Goal: Task Accomplishment & Management: Manage account settings

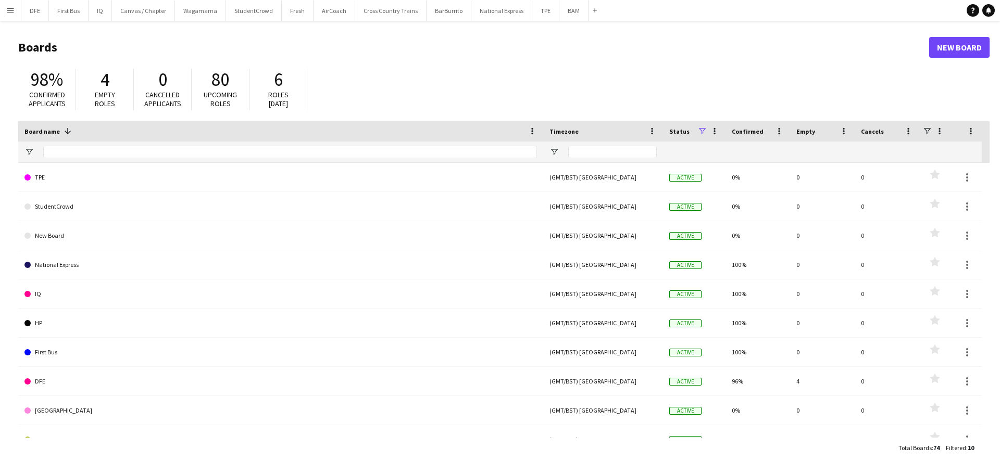
click at [14, 6] on app-icon "Menu" at bounding box center [10, 10] width 8 height 8
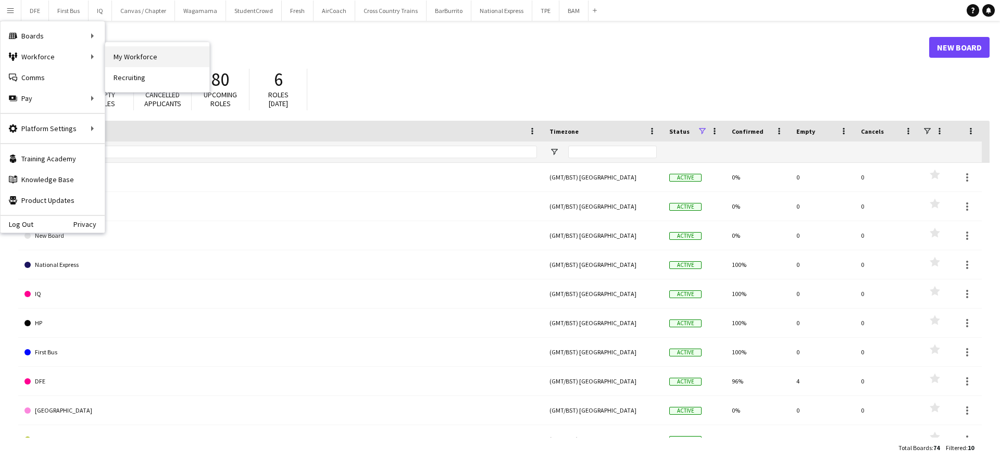
click at [135, 52] on link "My Workforce" at bounding box center [157, 56] width 104 height 21
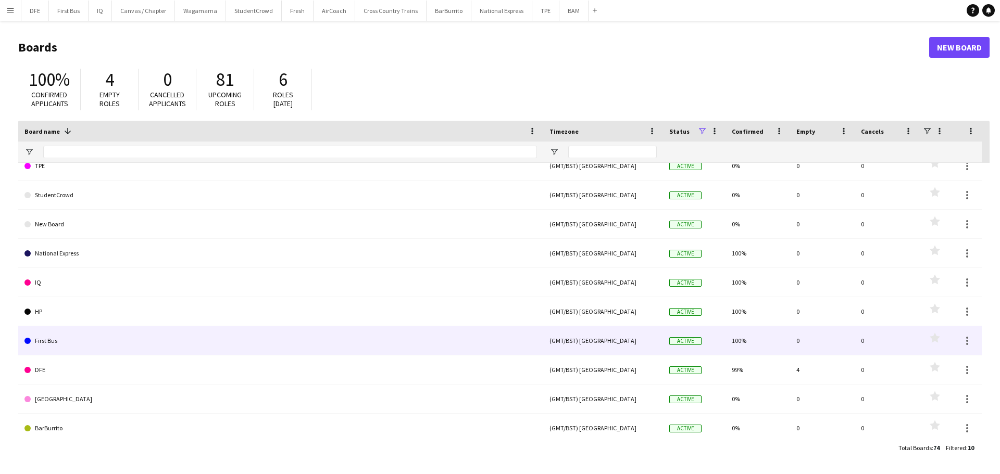
scroll to position [17, 0]
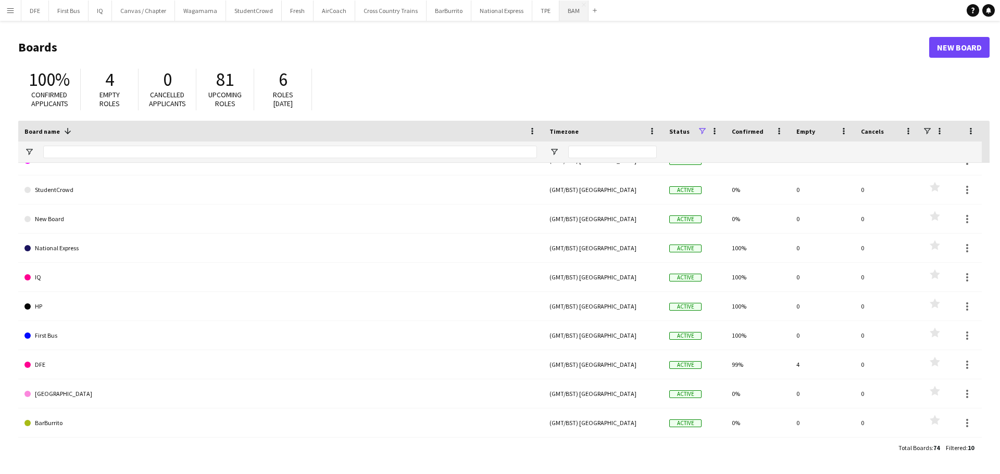
click at [560, 10] on button "BAM Close" at bounding box center [573, 11] width 29 height 20
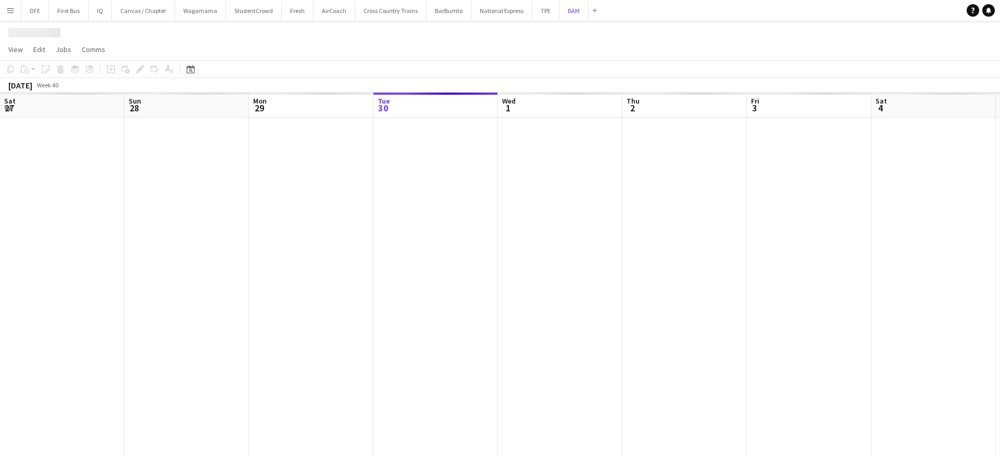
scroll to position [0, 249]
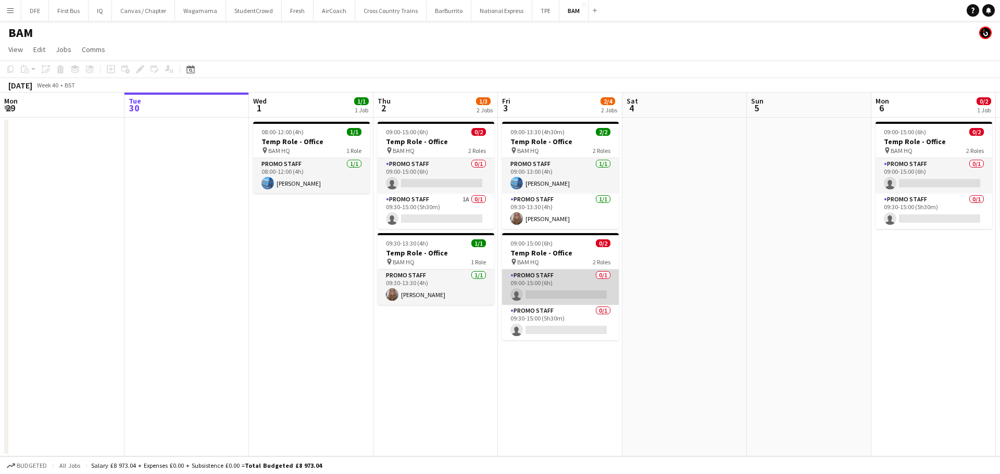
click at [547, 285] on app-card-role "Promo Staff 0/1 09:00-15:00 (6h) single-neutral-actions" at bounding box center [560, 287] width 117 height 35
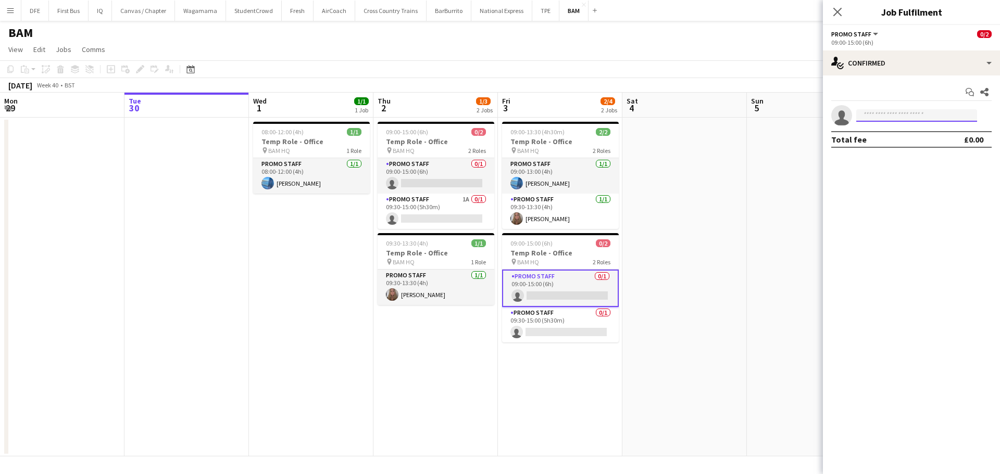
click at [869, 117] on input at bounding box center [916, 115] width 121 height 12
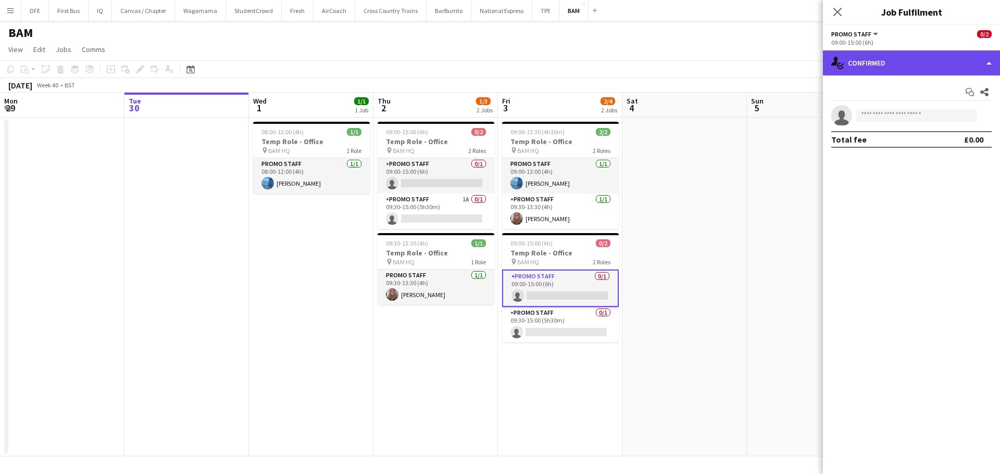
click at [993, 62] on div "single-neutral-actions-check-2 Confirmed" at bounding box center [911, 62] width 177 height 25
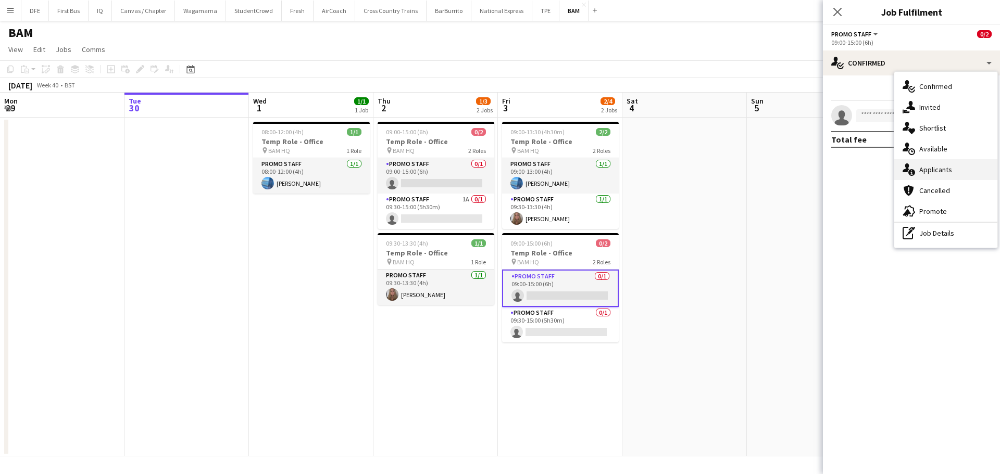
click at [935, 164] on div "single-neutral-actions-information Applicants" at bounding box center [945, 169] width 103 height 21
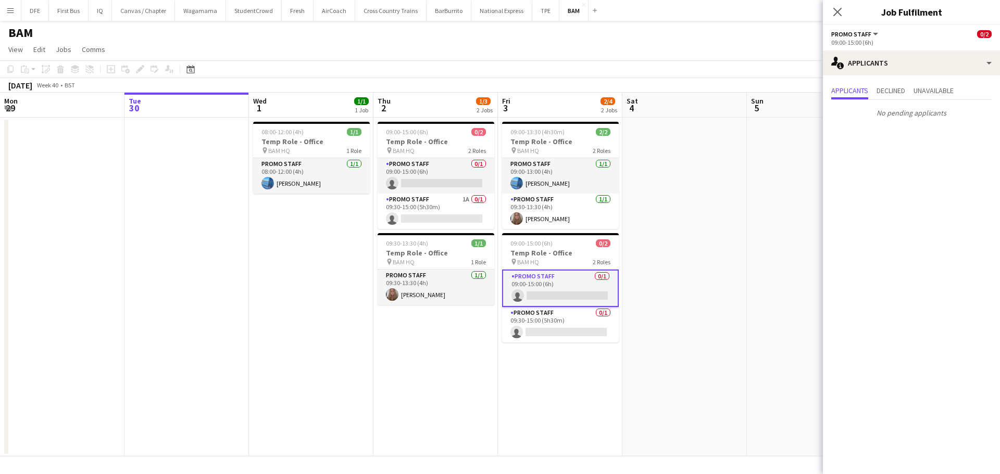
click at [763, 222] on app-date-cell at bounding box center [809, 287] width 124 height 339
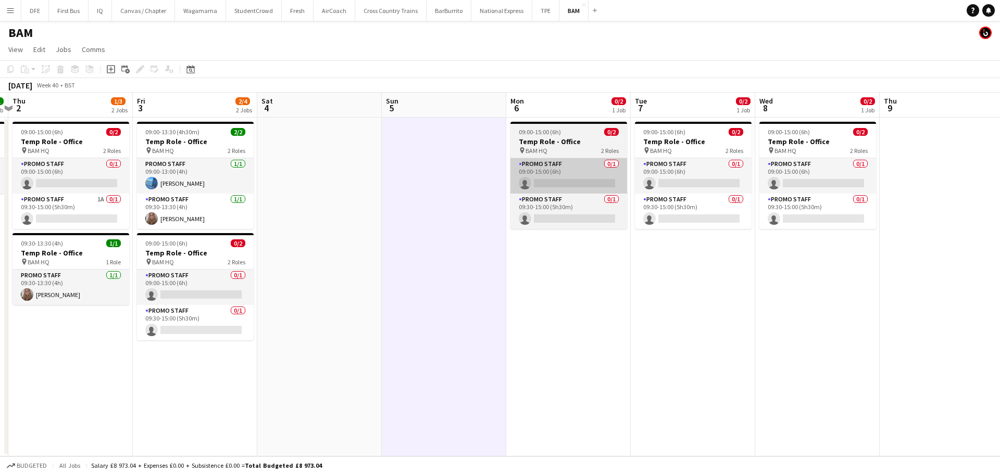
scroll to position [0, 324]
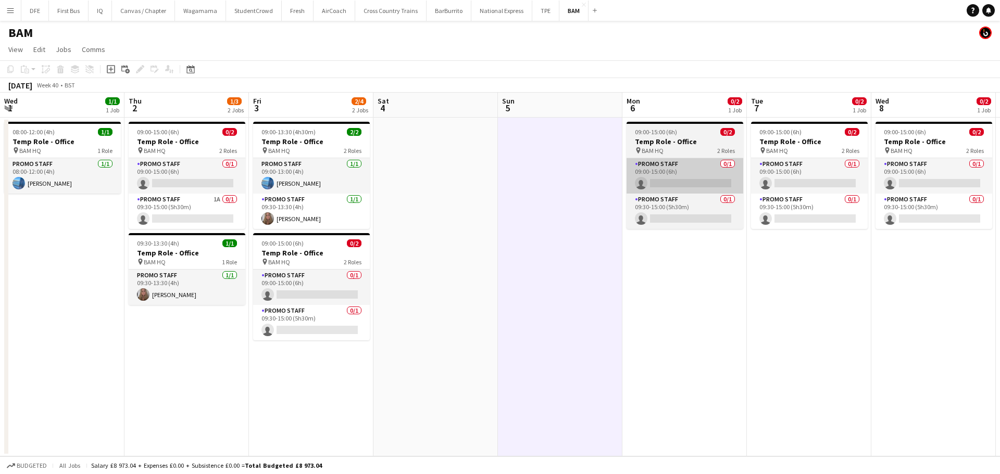
drag, startPoint x: 575, startPoint y: 284, endPoint x: 694, endPoint y: 191, distance: 151.3
click at [718, 226] on app-calendar-viewport "Mon 29 Tue 30 Wed 1 1/1 1 Job Thu 2 1/3 2 Jobs Fri 3 2/4 2 Jobs Sat 4 Sun 5 Mon…" at bounding box center [500, 275] width 1000 height 364
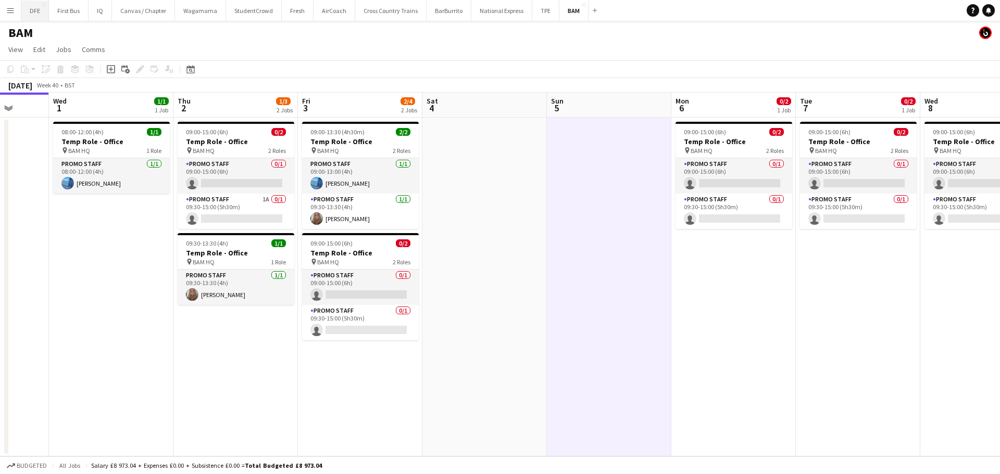
click at [29, 8] on button "DFE Close" at bounding box center [35, 11] width 28 height 20
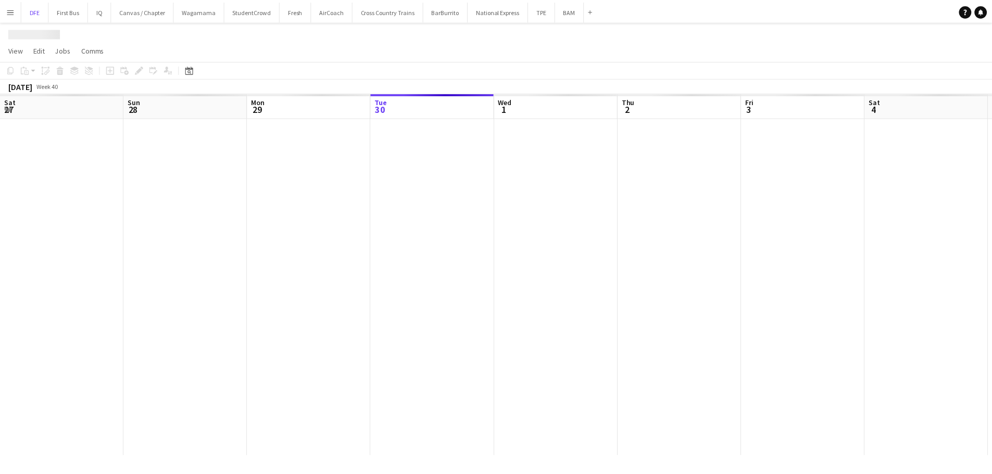
scroll to position [0, 249]
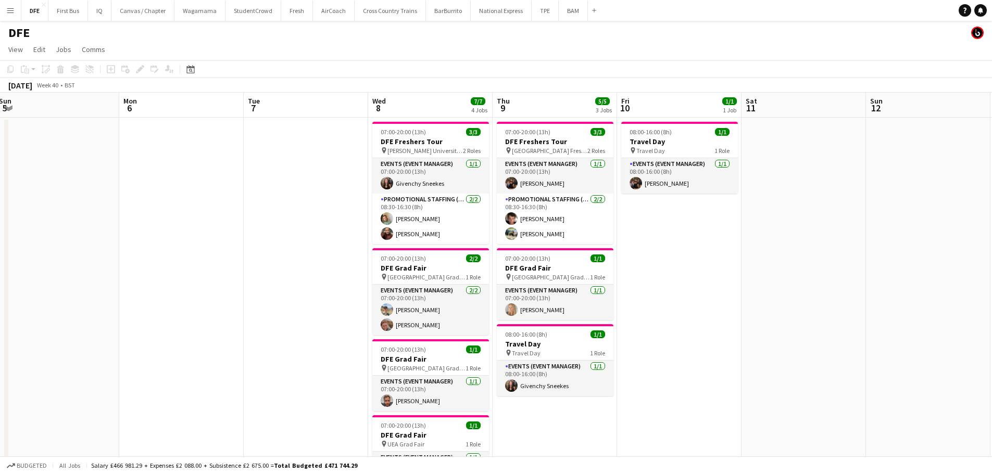
drag, startPoint x: 806, startPoint y: 331, endPoint x: 55, endPoint y: 352, distance: 752.1
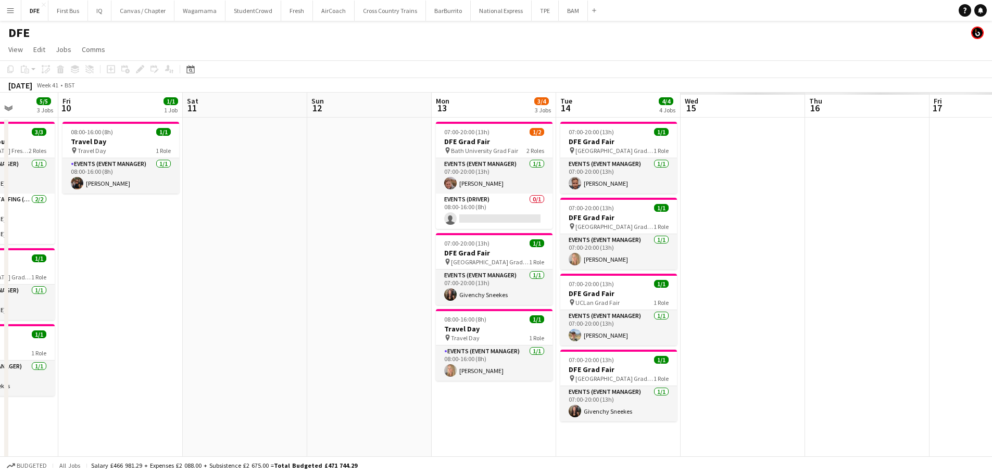
scroll to position [0, 349]
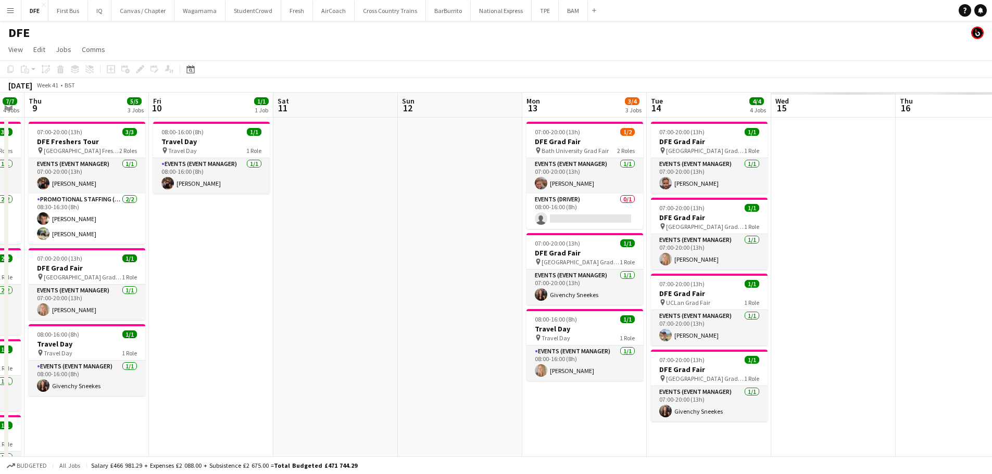
drag, startPoint x: 768, startPoint y: 376, endPoint x: 175, endPoint y: 364, distance: 592.6
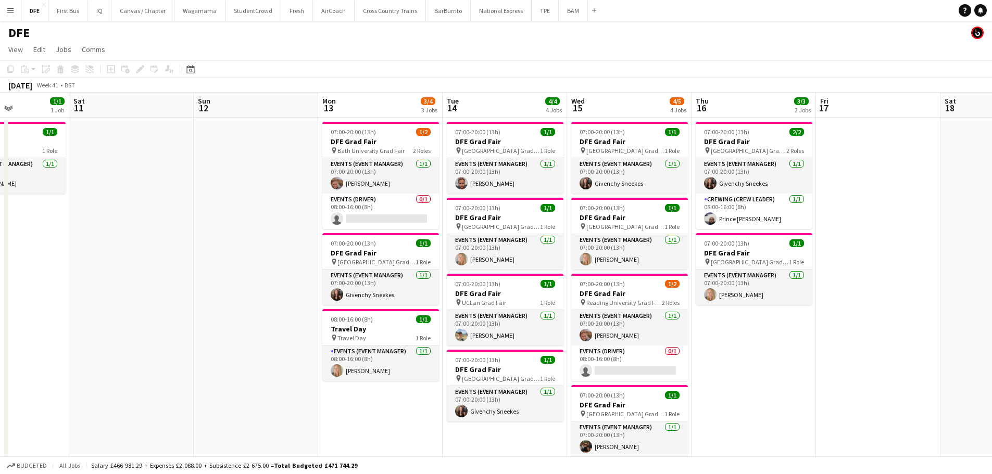
scroll to position [0, 305]
drag, startPoint x: 802, startPoint y: 339, endPoint x: 752, endPoint y: 336, distance: 50.6
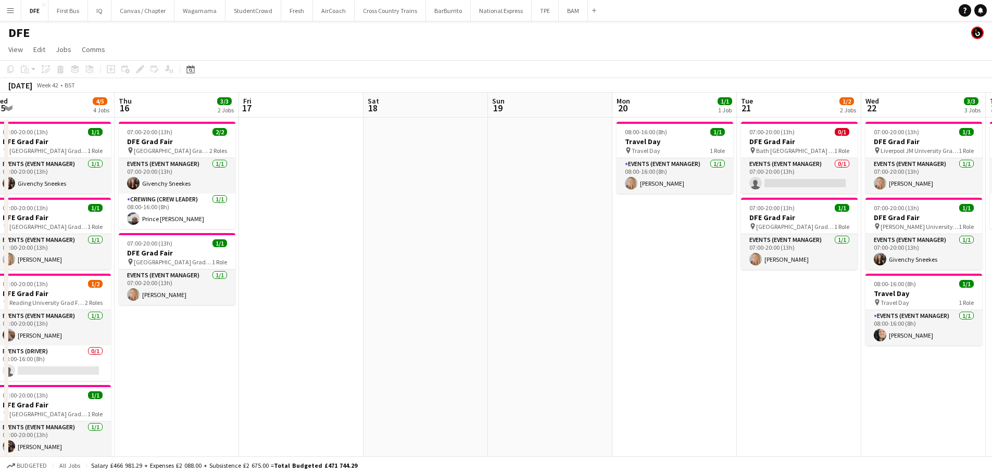
drag, startPoint x: 874, startPoint y: 352, endPoint x: 291, endPoint y: 326, distance: 583.2
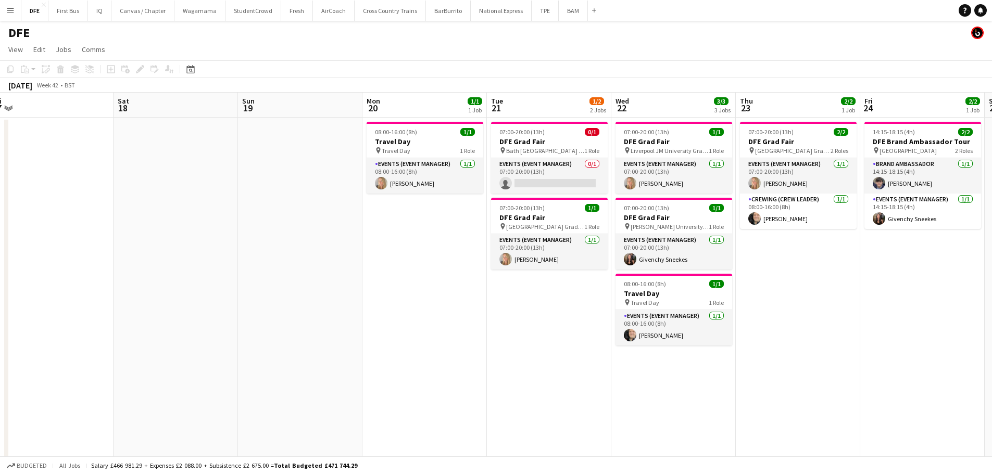
drag, startPoint x: 752, startPoint y: 339, endPoint x: 549, endPoint y: 343, distance: 203.1
click at [560, 10] on button "BAM Close" at bounding box center [573, 11] width 29 height 20
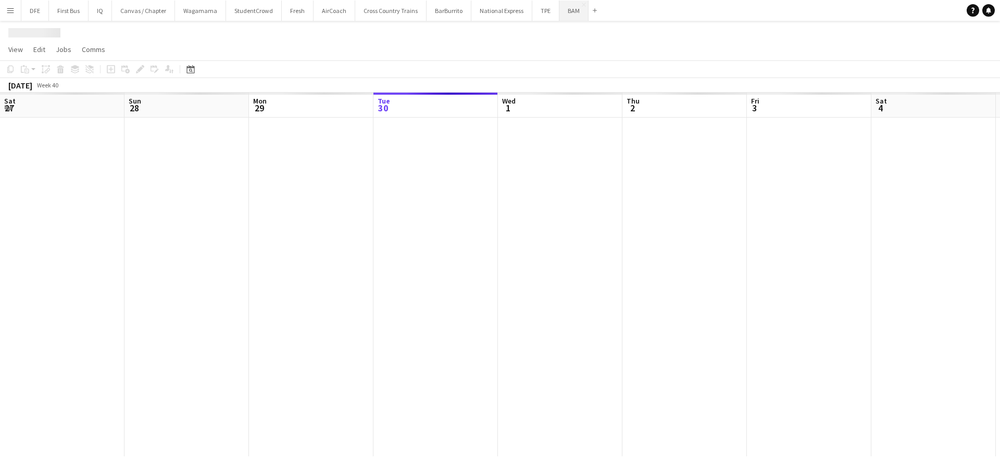
scroll to position [0, 249]
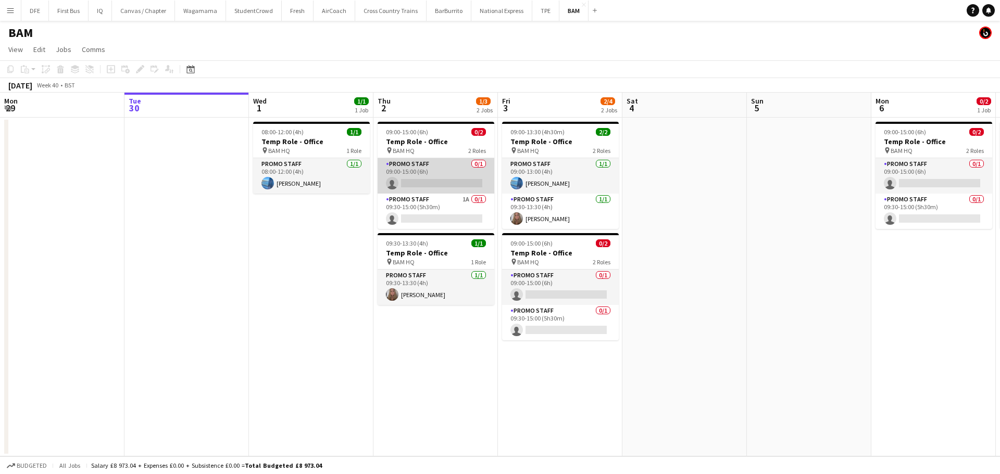
click at [414, 176] on app-card-role "Promo Staff 0/1 09:00-15:00 (6h) single-neutral-actions" at bounding box center [435, 175] width 117 height 35
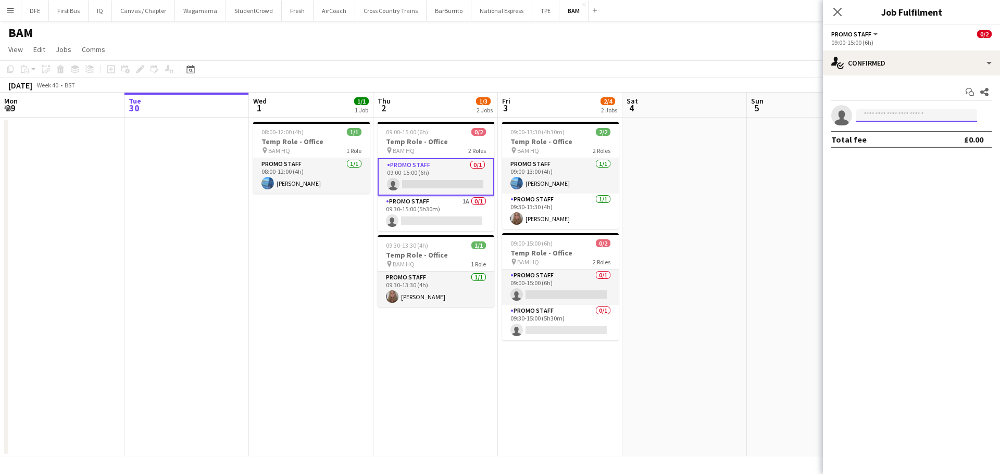
click at [895, 122] on body "Menu Boards Boards Boards All jobs Status Workforce Workforce My Workforce Recr…" at bounding box center [500, 237] width 1000 height 474
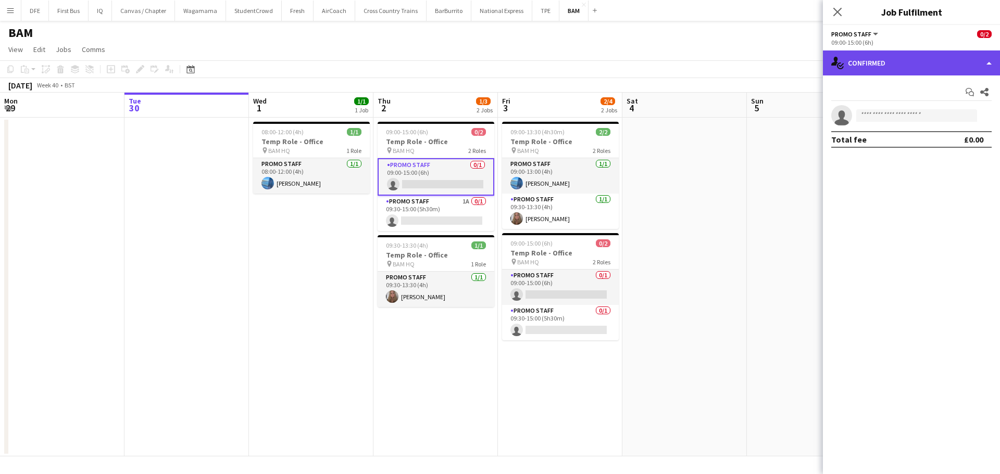
click at [952, 65] on div "single-neutral-actions-check-2 Confirmed" at bounding box center [911, 62] width 177 height 25
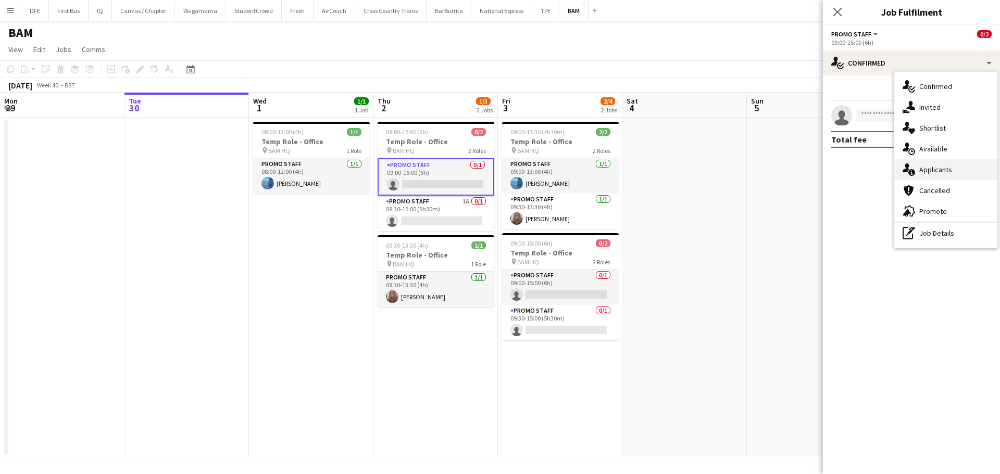
click at [941, 170] on span "Applicants" at bounding box center [935, 169] width 33 height 9
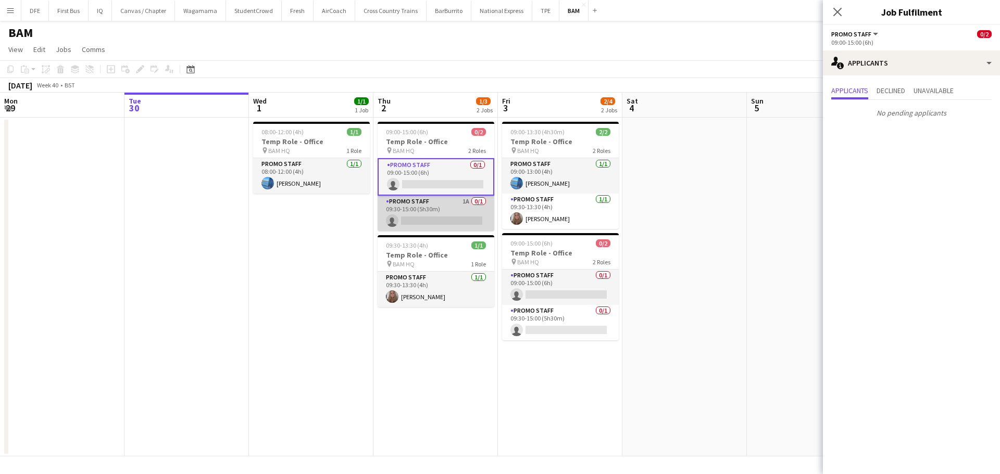
click at [441, 208] on app-card-role "Promo Staff 1A 0/1 09:30-15:00 (5h30m) single-neutral-actions" at bounding box center [435, 213] width 117 height 35
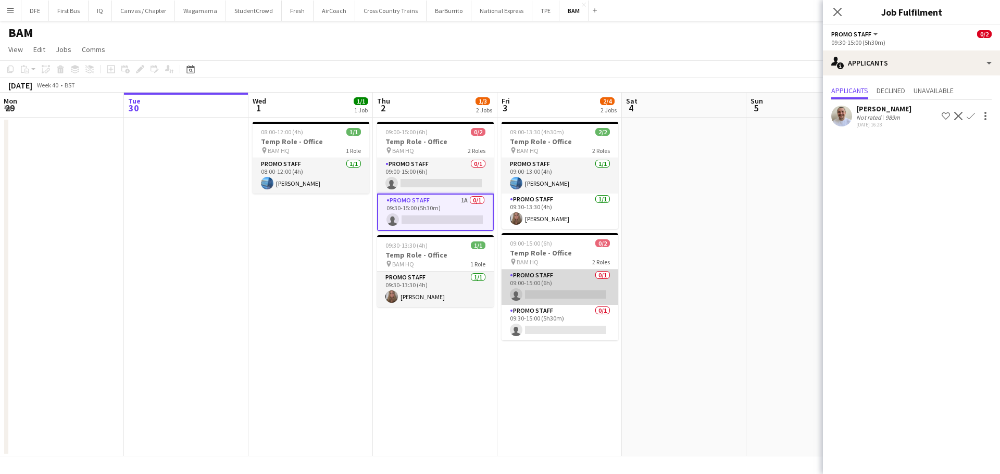
click at [570, 293] on app-card-role "Promo Staff 0/1 09:00-15:00 (6h) single-neutral-actions" at bounding box center [559, 287] width 117 height 35
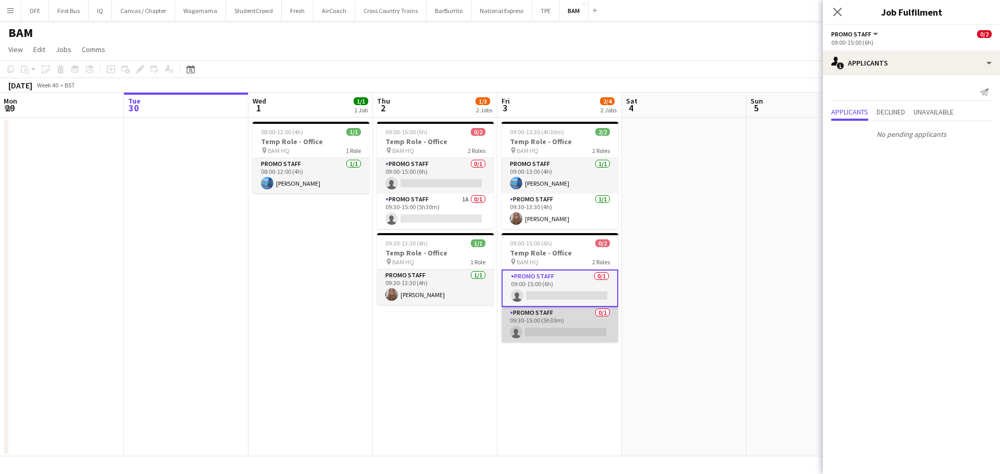
click at [560, 325] on app-card-role "Promo Staff 0/1 09:30-15:00 (5h30m) single-neutral-actions" at bounding box center [559, 324] width 117 height 35
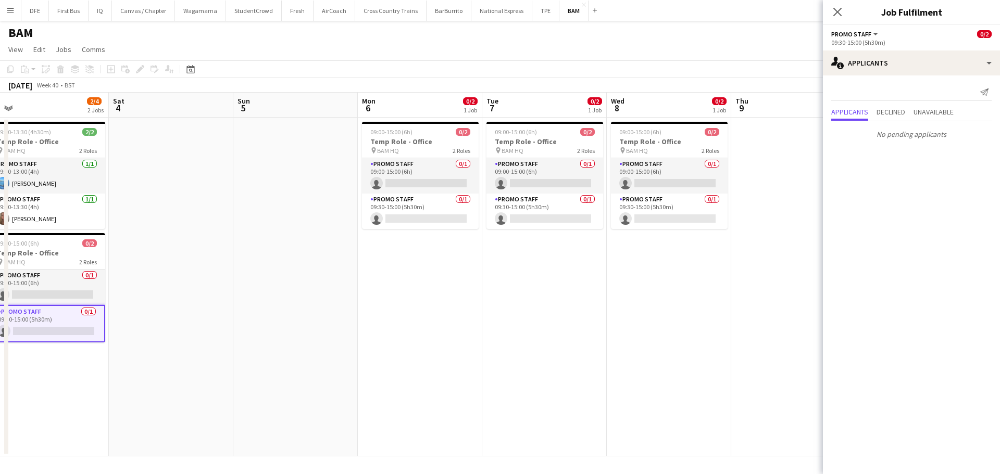
scroll to position [0, 390]
drag, startPoint x: 718, startPoint y: 238, endPoint x: 204, endPoint y: 214, distance: 514.9
click at [204, 214] on app-calendar-viewport "Tue 30 Wed 1 1/1 1 Job Thu 2 1/3 2 Jobs Fri 3 2/4 2 Jobs Sat 4 Sun 5 Mon 6 0/2 …" at bounding box center [500, 275] width 1000 height 364
click at [402, 181] on app-card-role "Promo Staff 0/1 09:00-15:00 (6h) single-neutral-actions" at bounding box center [418, 175] width 117 height 35
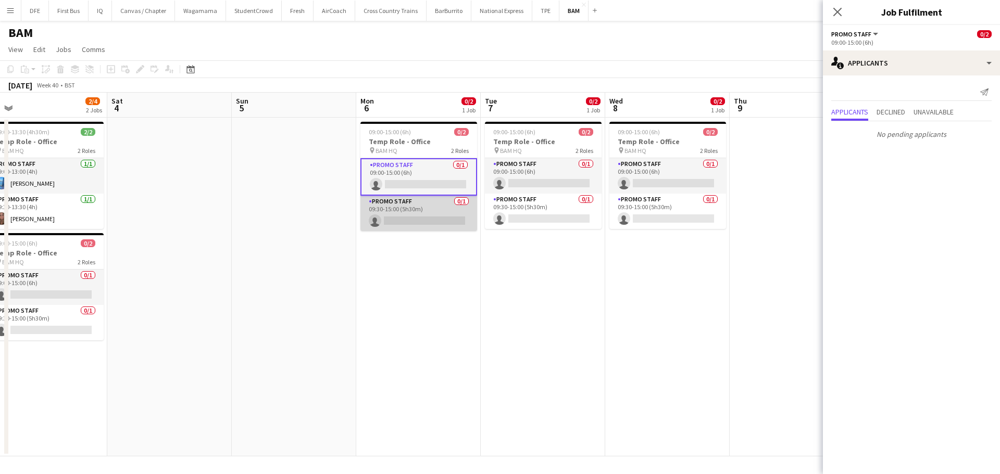
click at [402, 222] on app-card-role "Promo Staff 0/1 09:30-15:00 (5h30m) single-neutral-actions" at bounding box center [418, 213] width 117 height 35
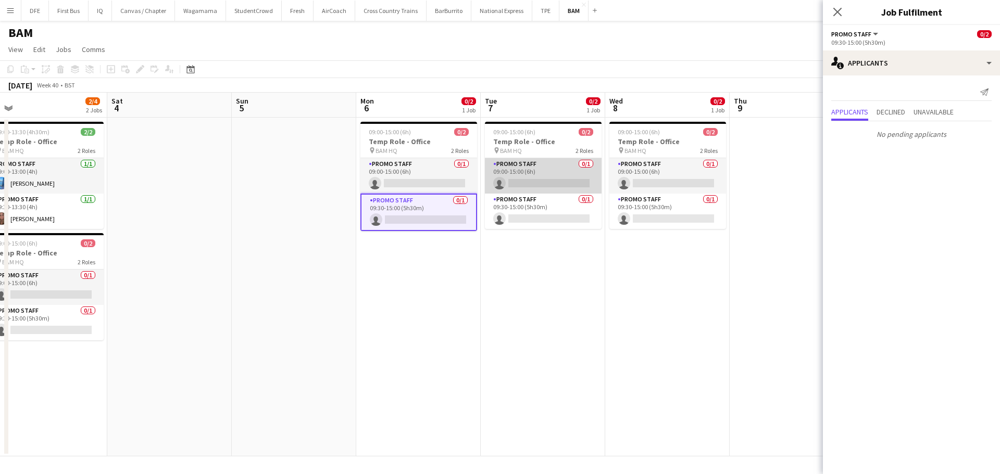
click at [501, 176] on app-card-role "Promo Staff 0/1 09:00-15:00 (6h) single-neutral-actions" at bounding box center [543, 175] width 117 height 35
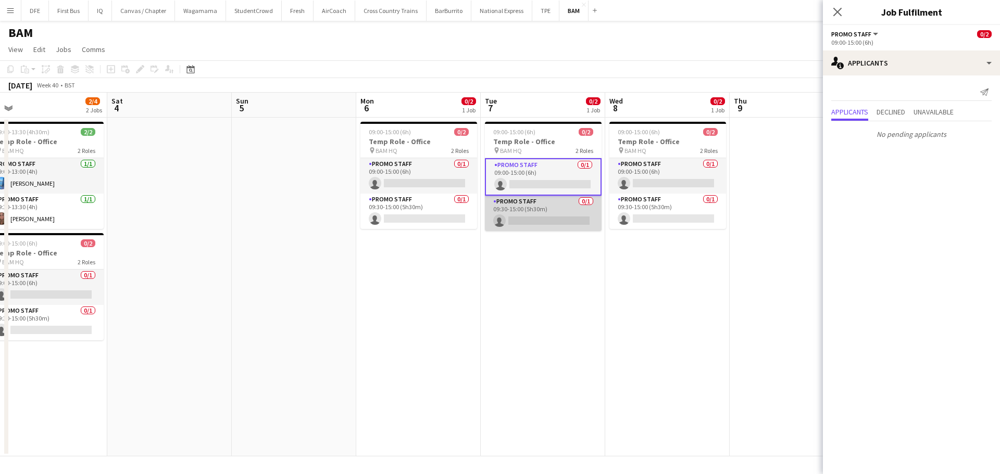
click at [511, 225] on app-card-role "Promo Staff 0/1 09:30-15:00 (5h30m) single-neutral-actions" at bounding box center [543, 213] width 117 height 35
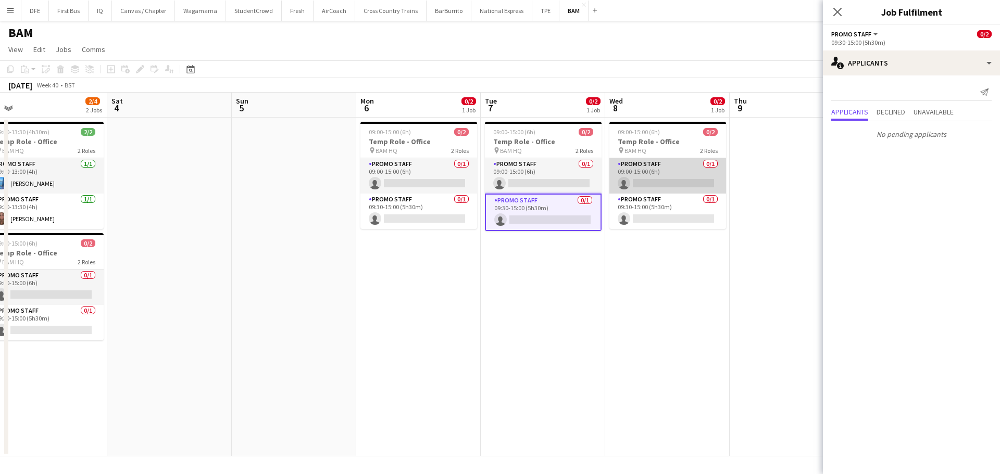
click at [636, 170] on app-card-role "Promo Staff 0/1 09:00-15:00 (6h) single-neutral-actions" at bounding box center [667, 175] width 117 height 35
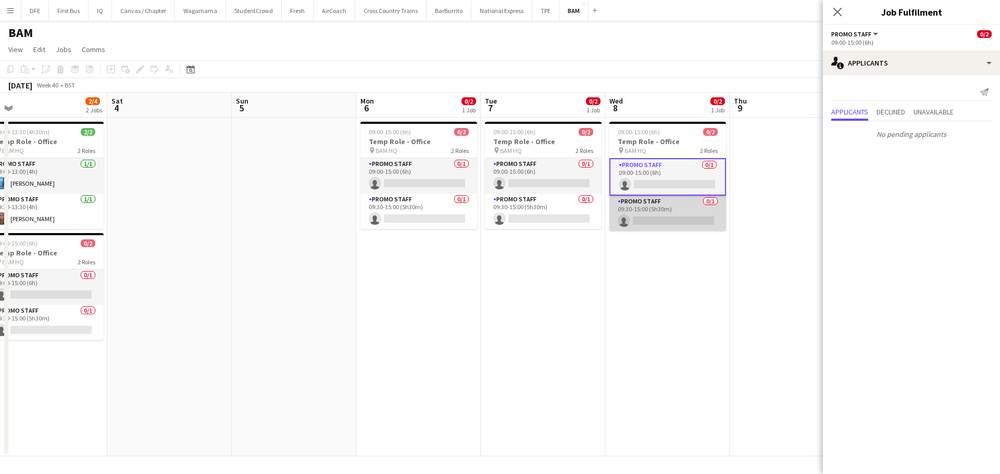
click at [625, 228] on app-card-role "Promo Staff 0/1 09:30-15:00 (5h30m) single-neutral-actions" at bounding box center [667, 213] width 117 height 35
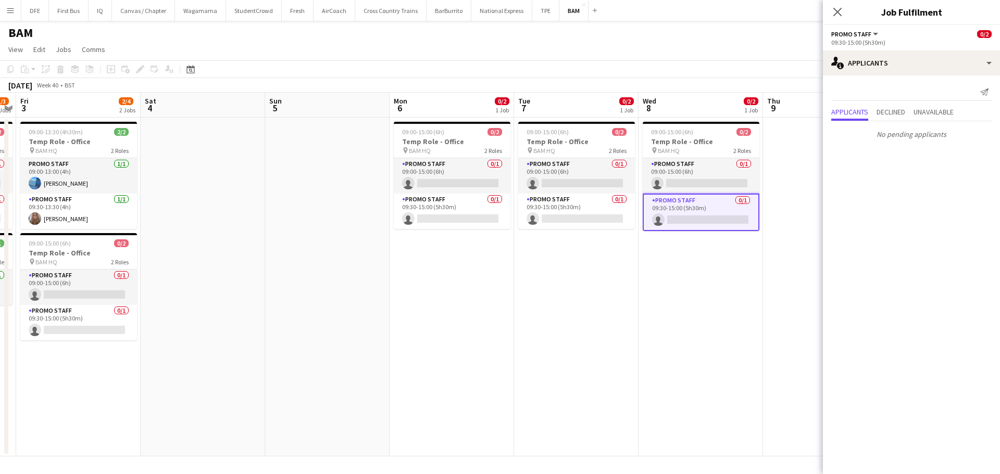
scroll to position [0, 230]
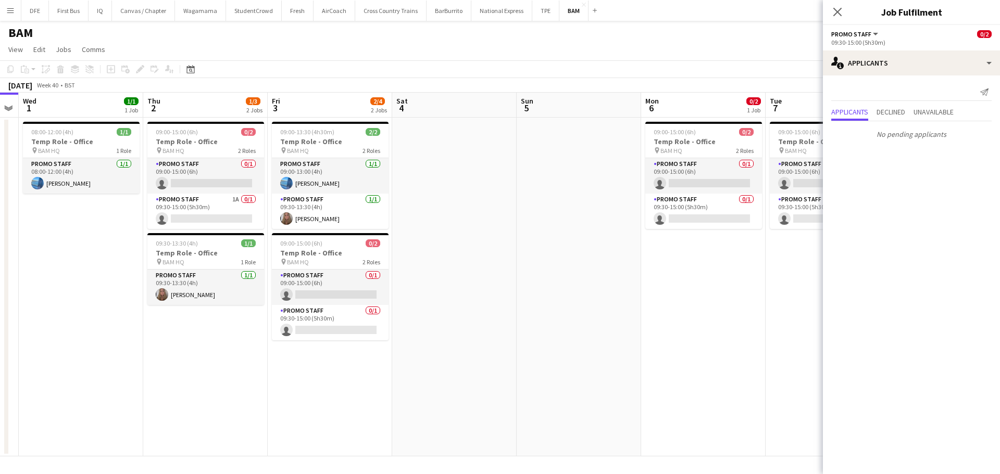
drag, startPoint x: 287, startPoint y: 256, endPoint x: 571, endPoint y: 232, distance: 285.2
click at [571, 232] on app-calendar-viewport "Mon 29 Tue 30 Wed 1 1/1 1 Job Thu 2 1/3 2 Jobs Fri 3 2/4 2 Jobs Sat 4 Sun 5 Mon…" at bounding box center [500, 275] width 1000 height 364
click at [203, 215] on app-card-role "Promo Staff 1A 0/1 09:30-15:00 (5h30m) single-neutral-actions" at bounding box center [205, 211] width 117 height 35
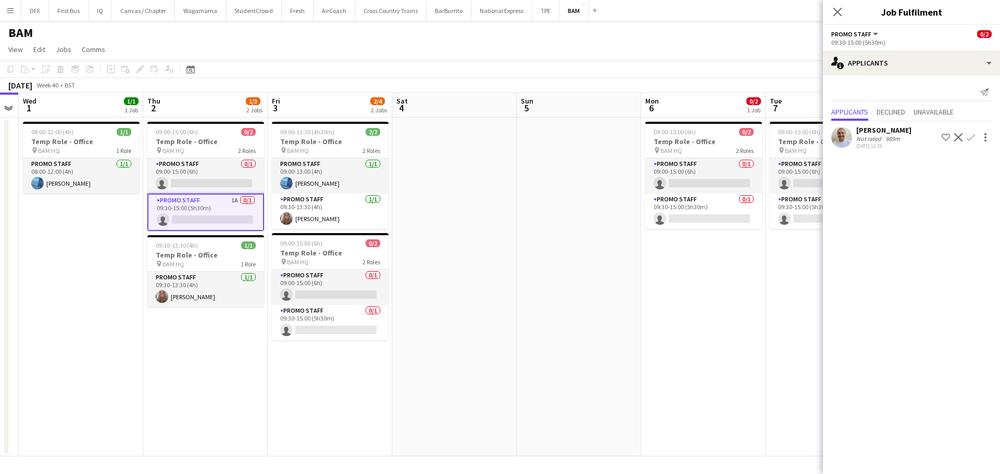
click at [887, 135] on div "989m" at bounding box center [892, 139] width 19 height 8
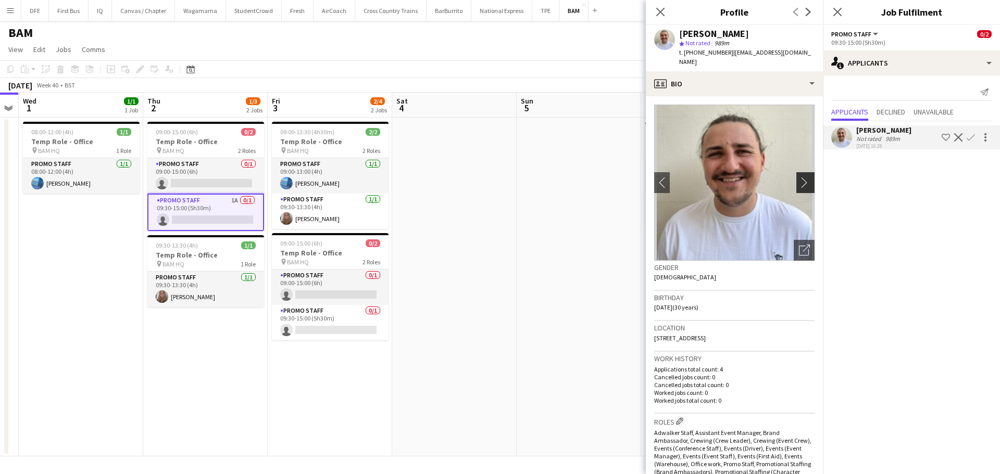
click at [806, 178] on app-icon "chevron-right" at bounding box center [807, 182] width 16 height 11
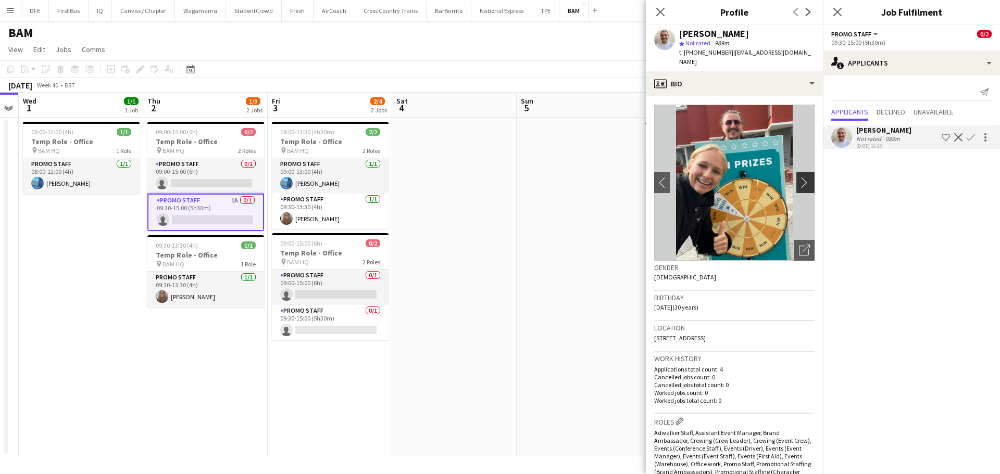
click at [799, 182] on app-icon "chevron-right" at bounding box center [807, 182] width 16 height 11
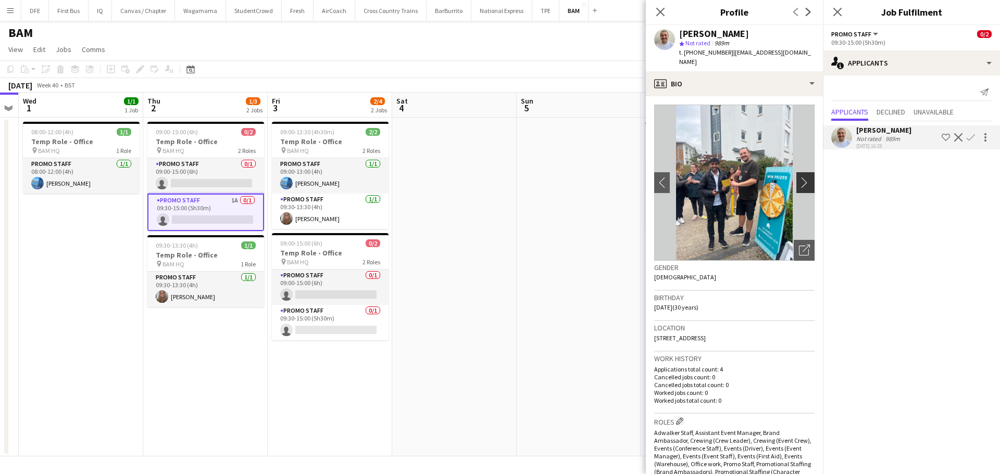
click at [799, 182] on app-icon "chevron-right" at bounding box center [807, 182] width 16 height 11
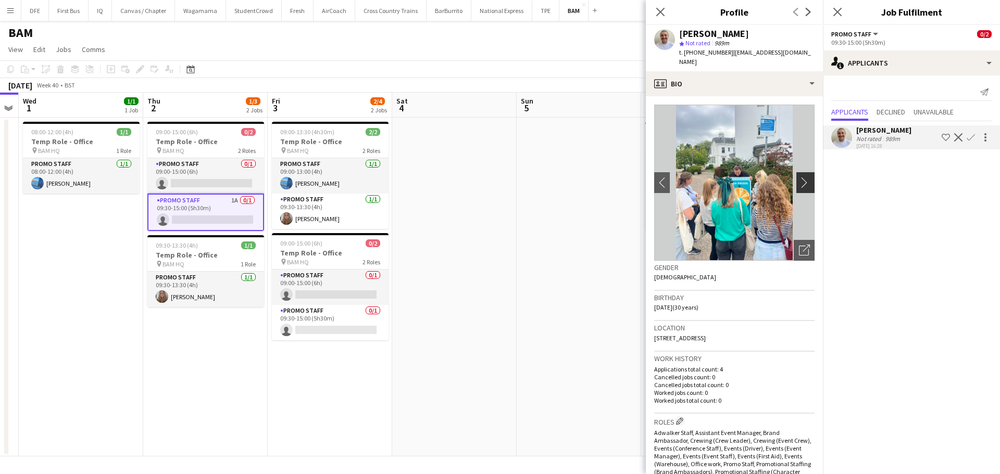
click at [799, 182] on app-icon "chevron-right" at bounding box center [807, 182] width 16 height 11
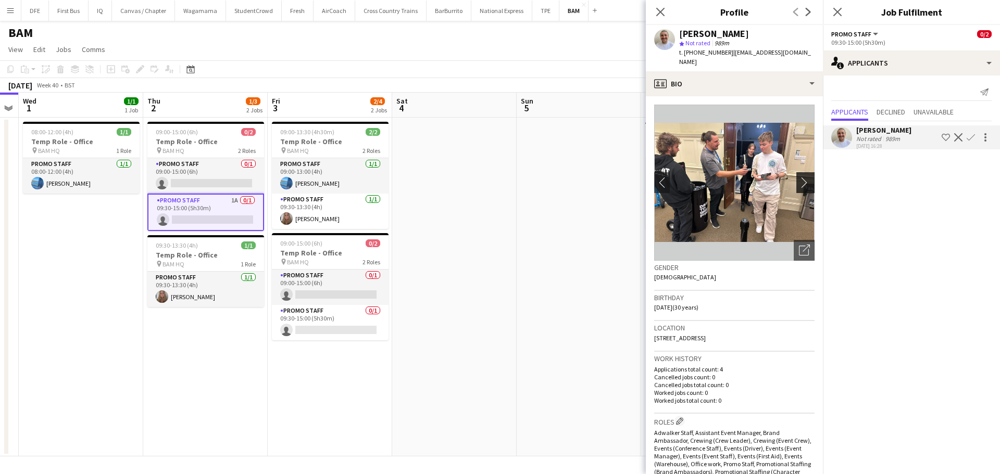
click at [799, 182] on app-icon "chevron-right" at bounding box center [807, 182] width 16 height 11
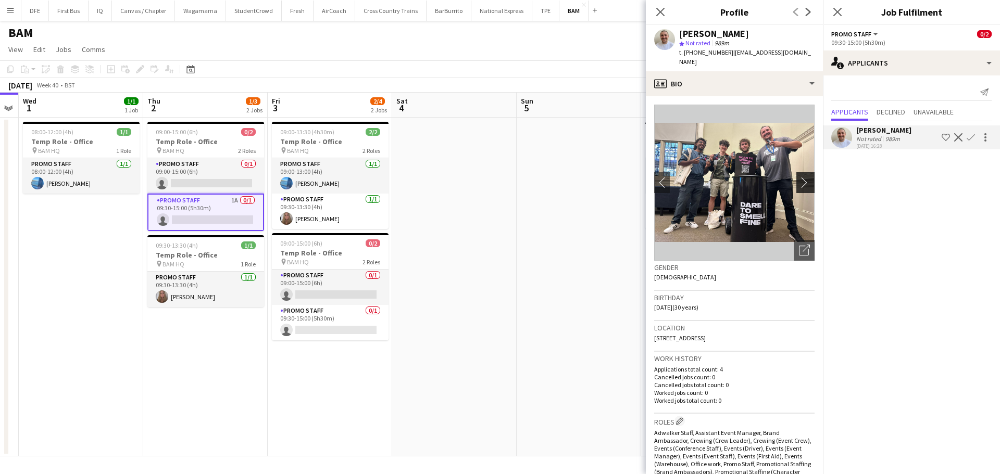
click at [799, 182] on app-icon "chevron-right" at bounding box center [807, 182] width 16 height 11
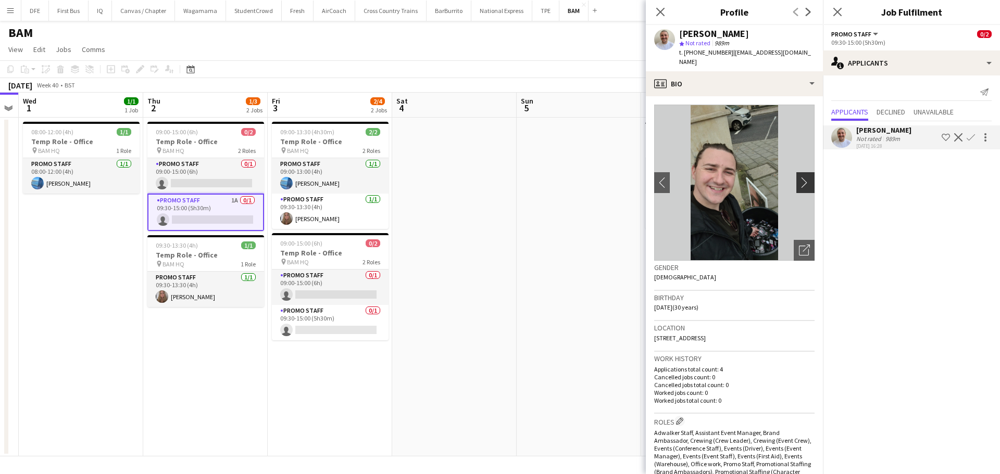
click at [799, 182] on app-icon "chevron-right" at bounding box center [807, 182] width 16 height 11
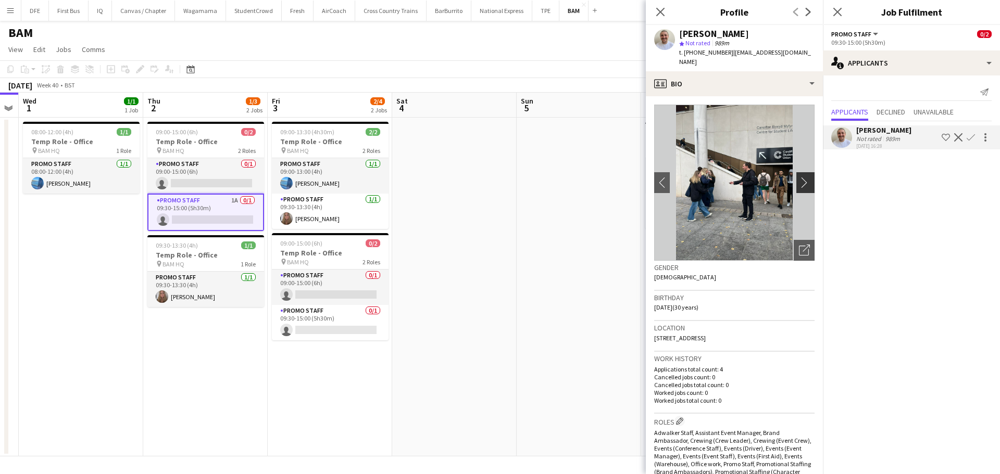
click at [799, 182] on app-icon "chevron-right" at bounding box center [807, 182] width 16 height 11
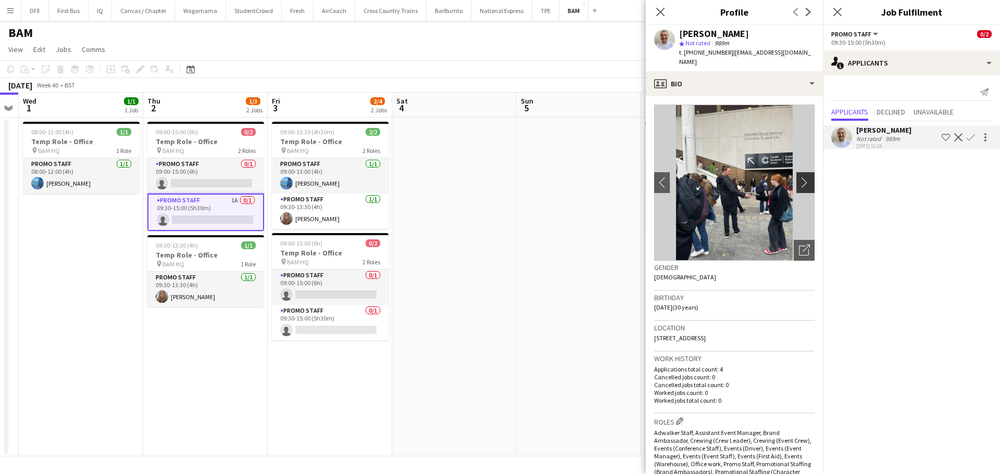
click at [804, 185] on app-icon "chevron-right" at bounding box center [807, 182] width 16 height 11
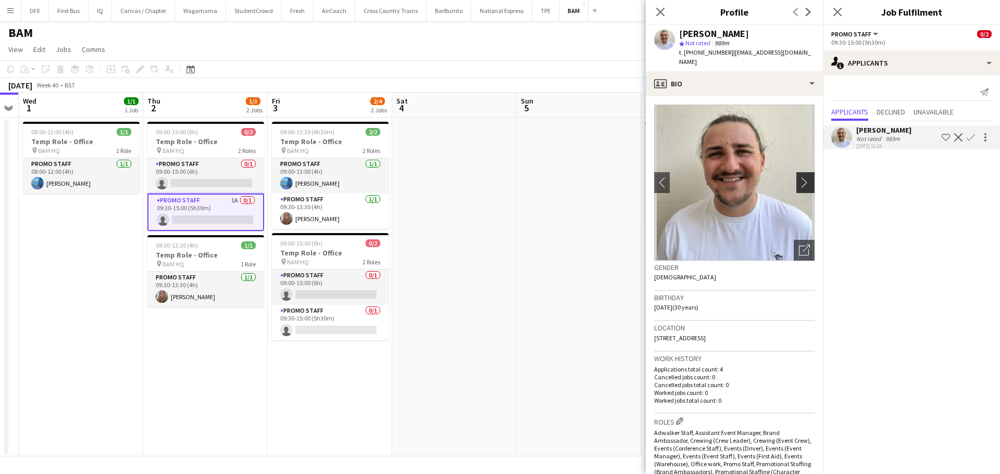
click at [804, 185] on app-icon "chevron-right" at bounding box center [807, 182] width 16 height 11
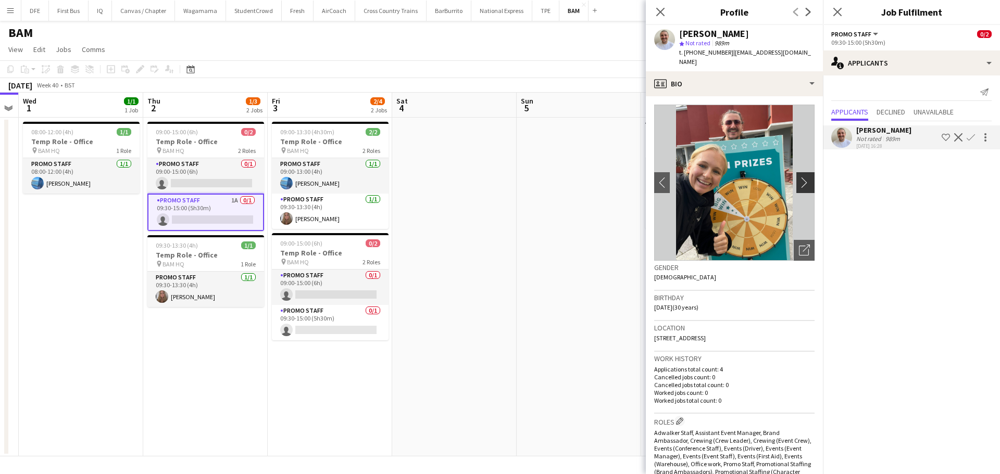
click at [804, 185] on app-icon "chevron-right" at bounding box center [807, 182] width 16 height 11
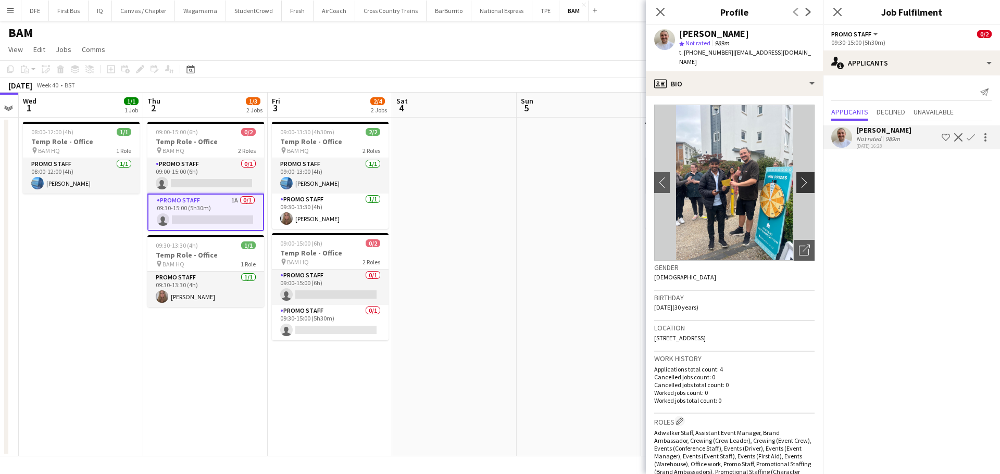
click at [804, 185] on app-icon "chevron-right" at bounding box center [807, 182] width 16 height 11
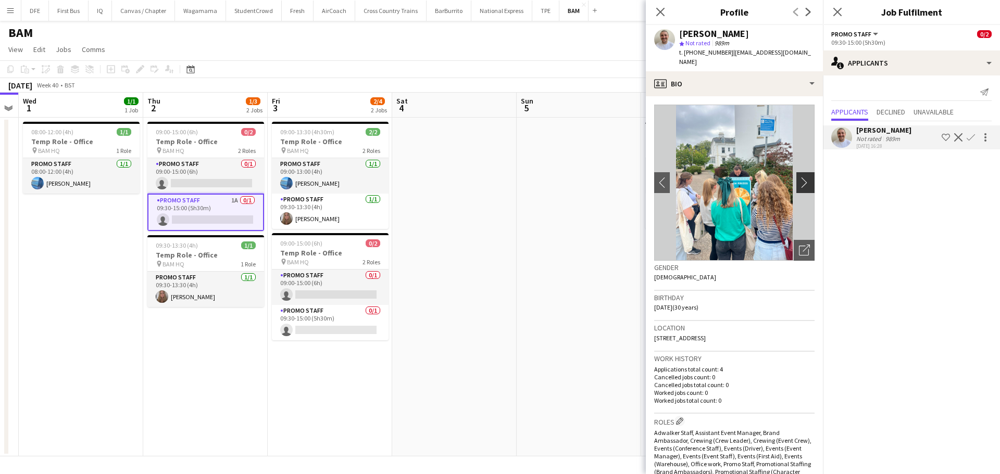
click at [804, 185] on app-icon "chevron-right" at bounding box center [807, 182] width 16 height 11
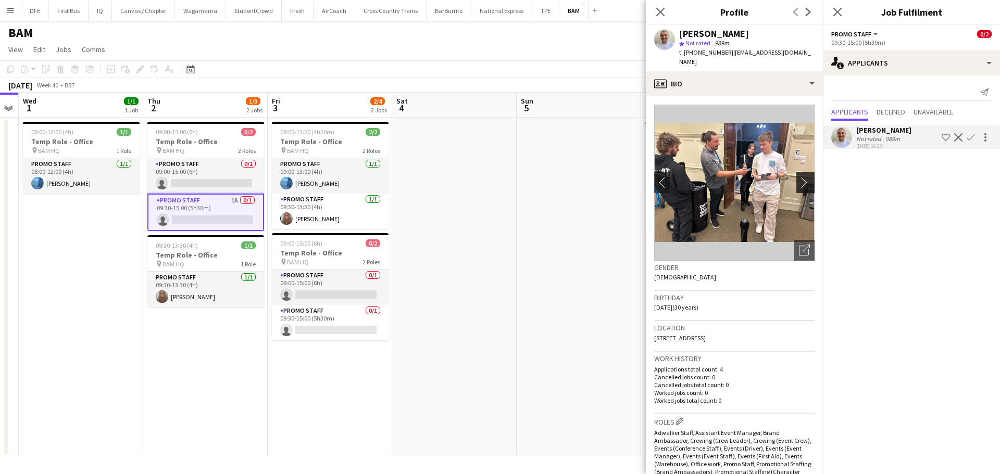
click at [804, 185] on app-icon "chevron-right" at bounding box center [807, 182] width 16 height 11
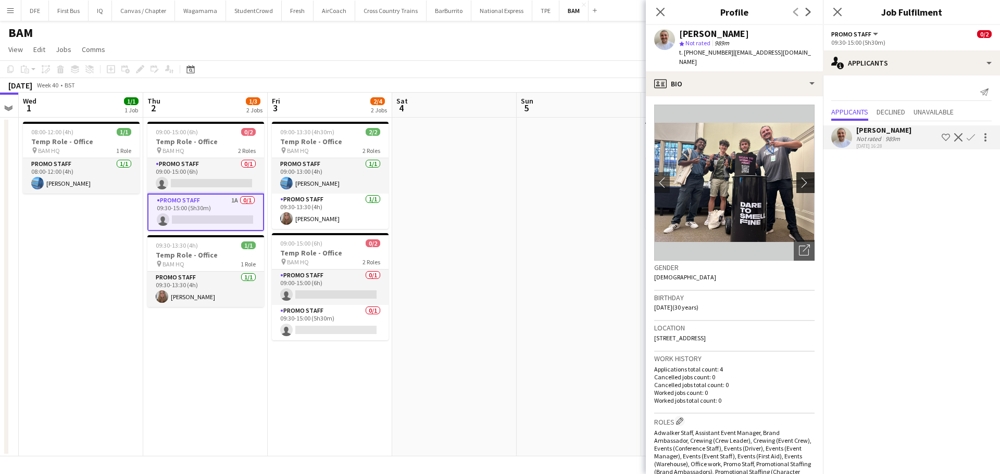
click at [804, 185] on app-icon "chevron-right" at bounding box center [807, 182] width 16 height 11
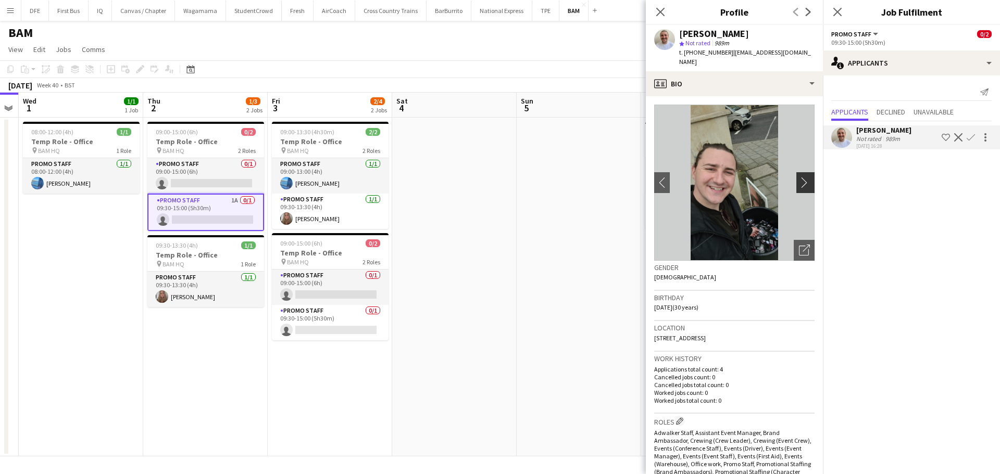
click at [804, 185] on app-icon "chevron-right" at bounding box center [807, 182] width 16 height 11
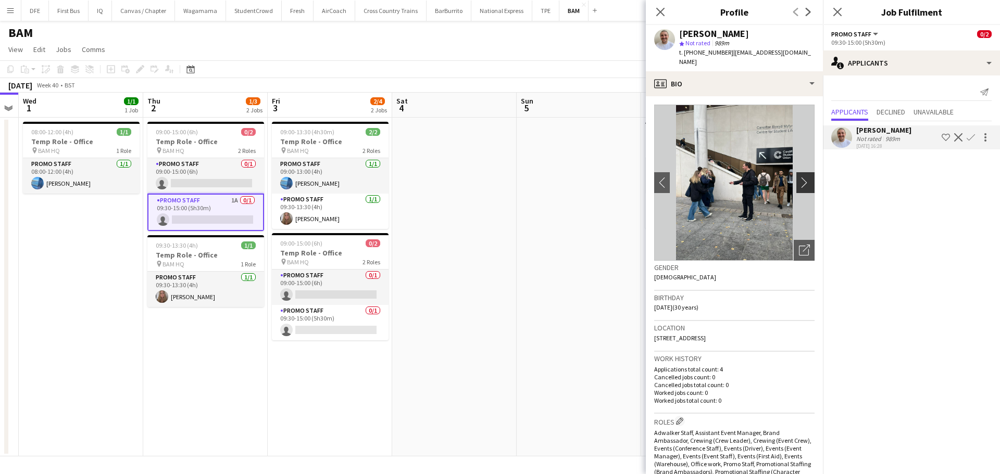
click at [804, 185] on app-icon "chevron-right" at bounding box center [807, 182] width 16 height 11
click at [574, 223] on app-date-cell at bounding box center [578, 287] width 124 height 339
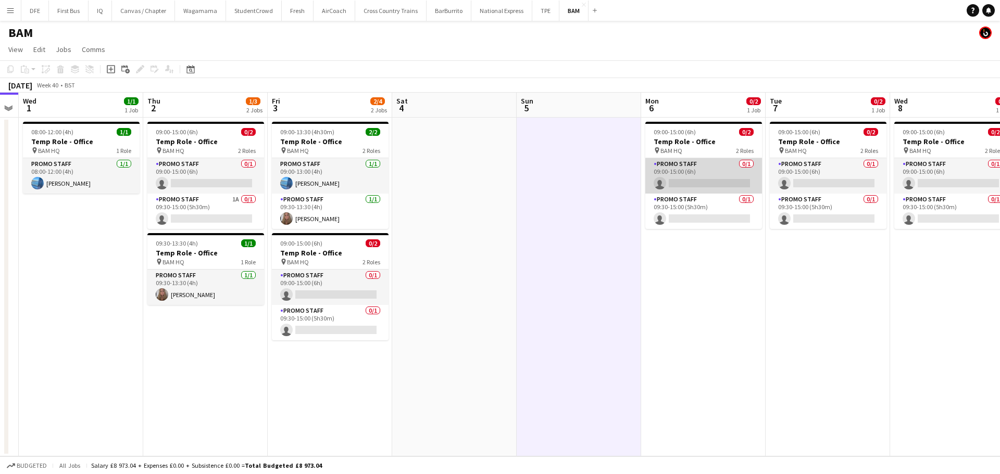
click at [703, 174] on app-card-role "Promo Staff 0/1 09:00-15:00 (6h) single-neutral-actions" at bounding box center [703, 175] width 117 height 35
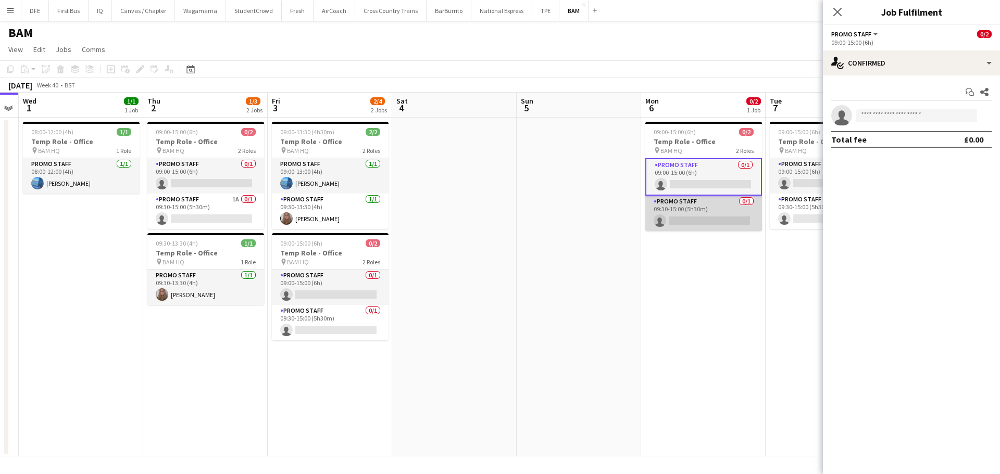
click at [704, 209] on app-card-role "Promo Staff 0/1 09:30-15:00 (5h30m) single-neutral-actions" at bounding box center [703, 213] width 117 height 35
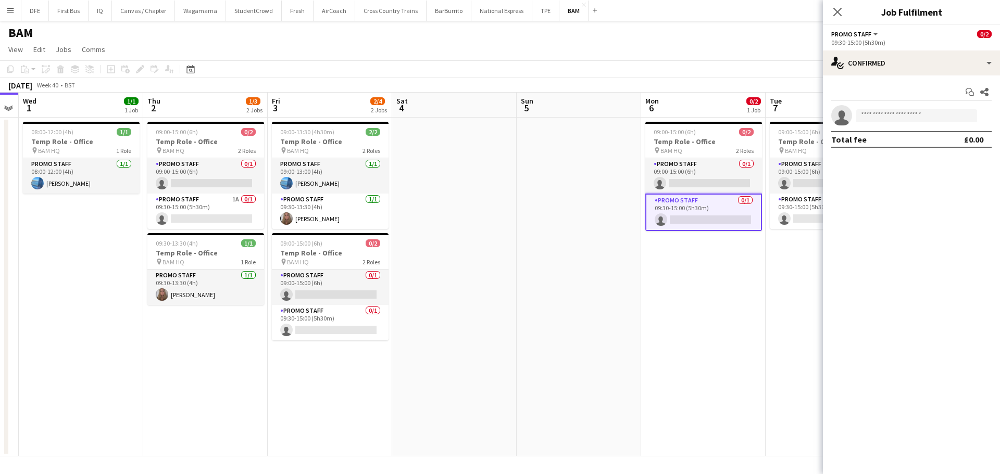
click at [506, 332] on app-date-cell at bounding box center [454, 287] width 124 height 339
